Goal: Check status: Check status

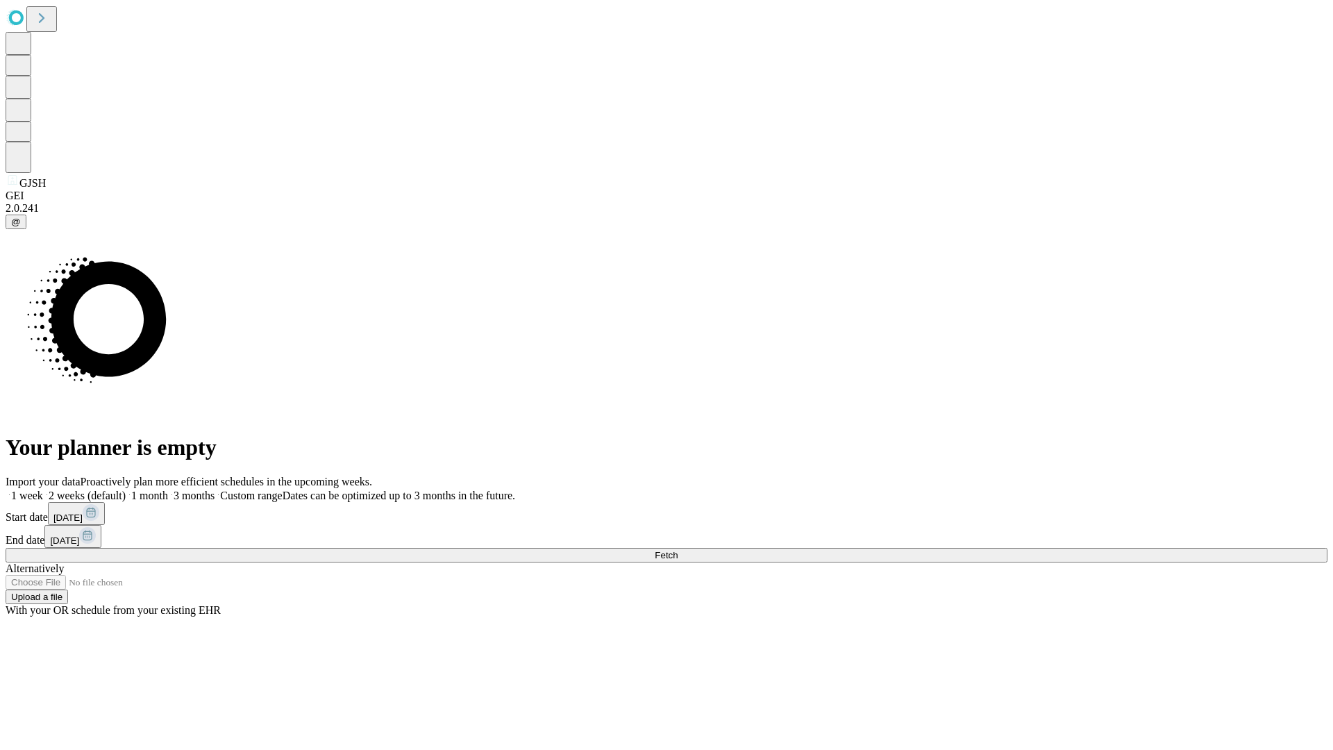
click at [678, 550] on span "Fetch" at bounding box center [666, 555] width 23 height 10
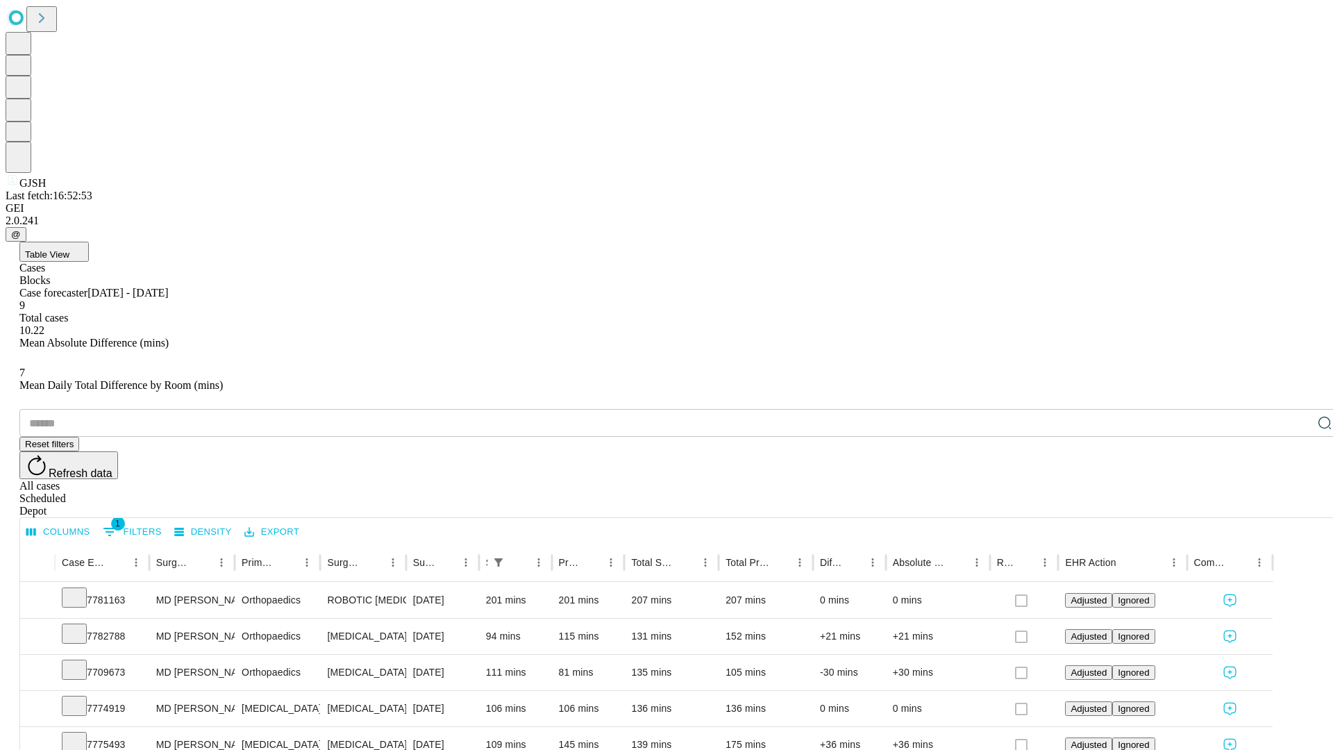
click at [1244, 492] on div "Scheduled" at bounding box center [680, 498] width 1322 height 13
